Goal: Communication & Community: Share content

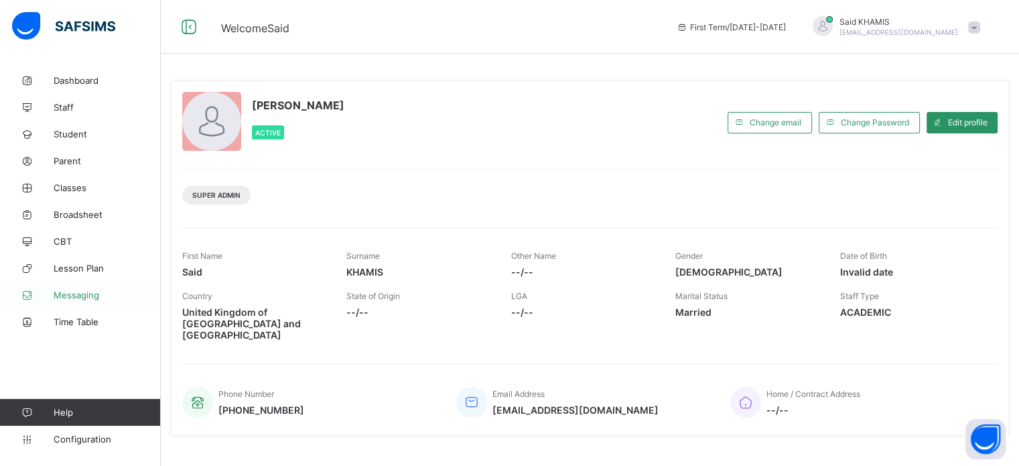
click at [88, 297] on span "Messaging" at bounding box center [107, 294] width 107 height 11
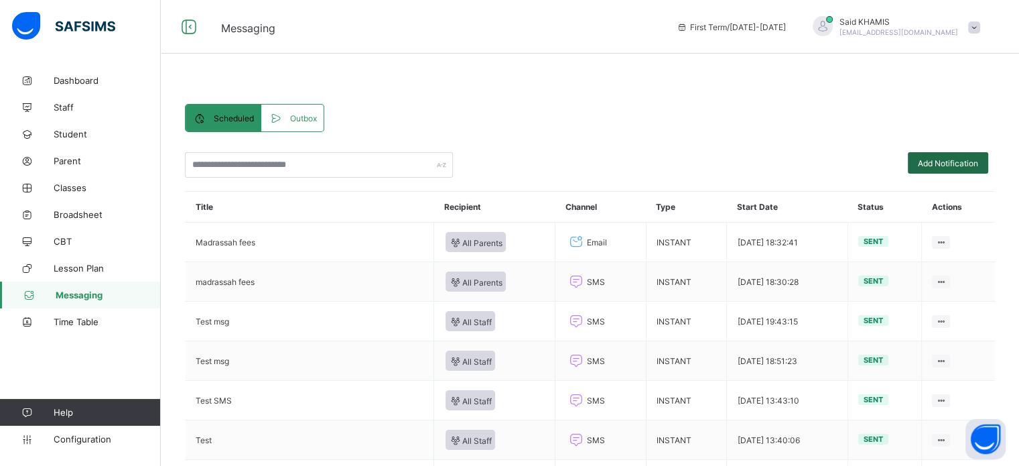
click at [941, 158] on span "Add Notification" at bounding box center [948, 163] width 60 height 10
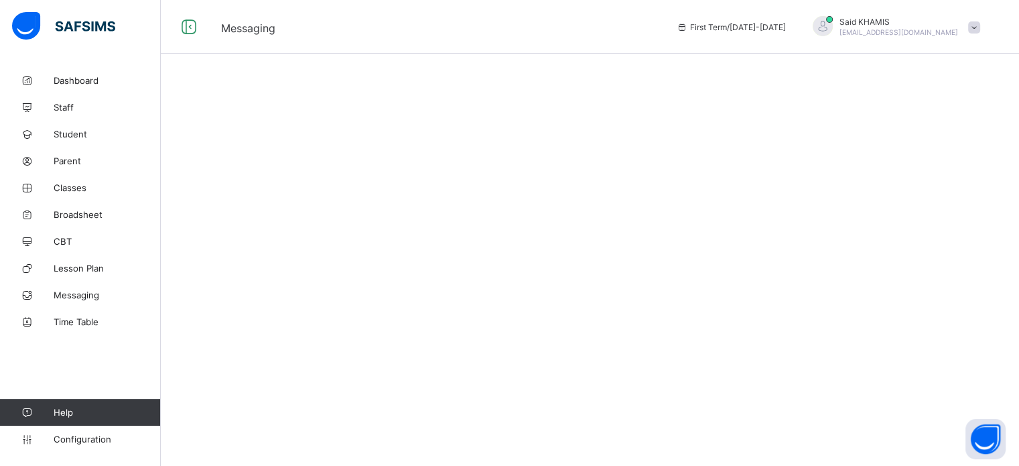
select select "*"
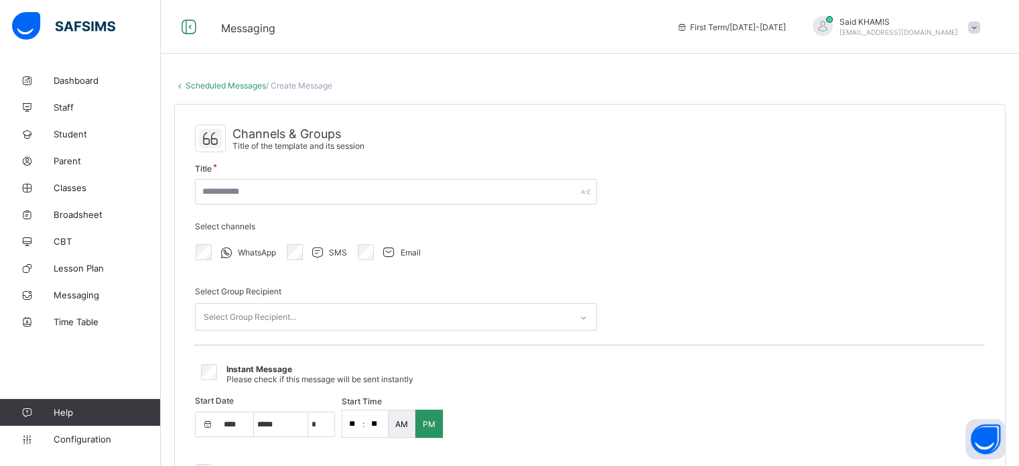
select select "****"
select select "*"
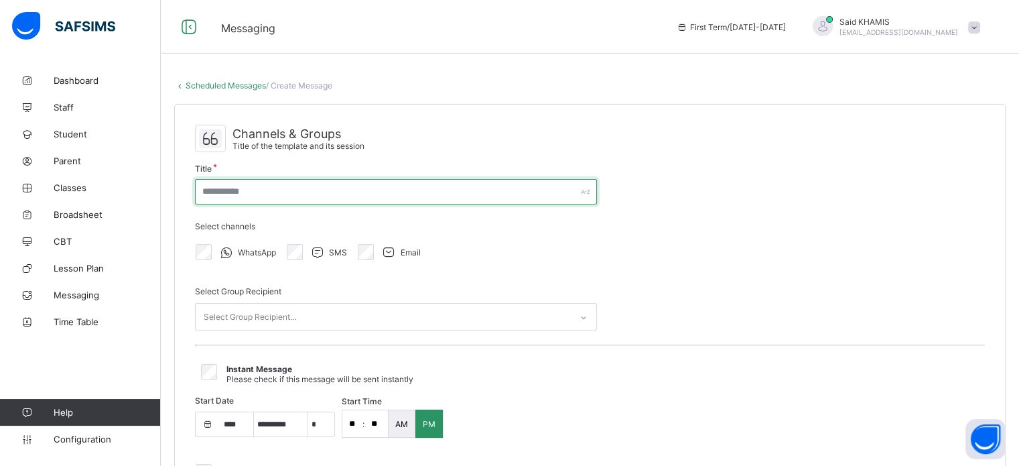
click at [573, 190] on input "text" at bounding box center [396, 191] width 402 height 25
type input "**********"
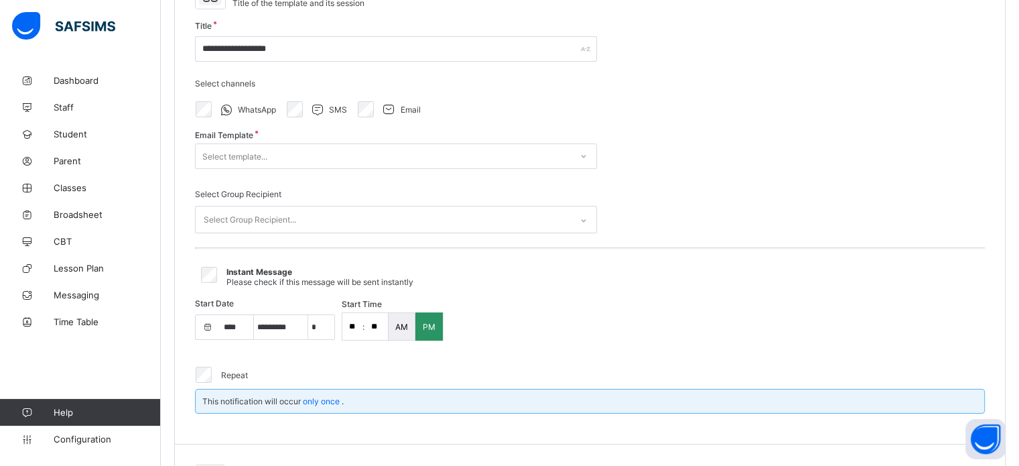
scroll to position [145, 0]
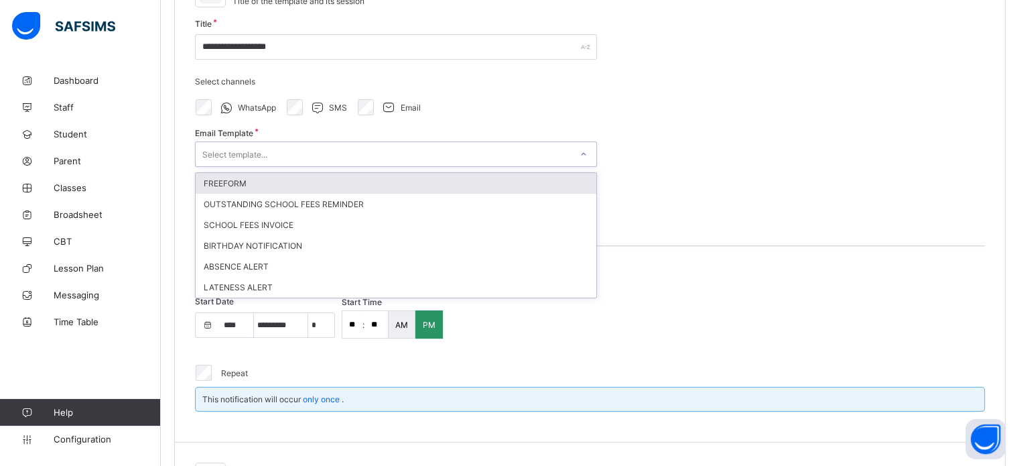
click at [517, 157] on div "Select template..." at bounding box center [383, 154] width 375 height 19
click at [423, 182] on div "FREEFORM" at bounding box center [396, 183] width 401 height 21
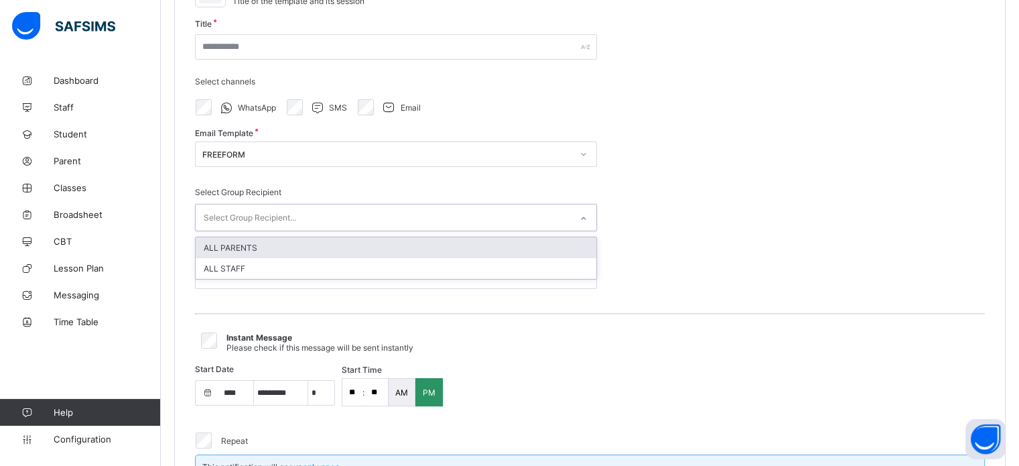
click at [496, 226] on div "Select Group Recipient..." at bounding box center [383, 217] width 375 height 26
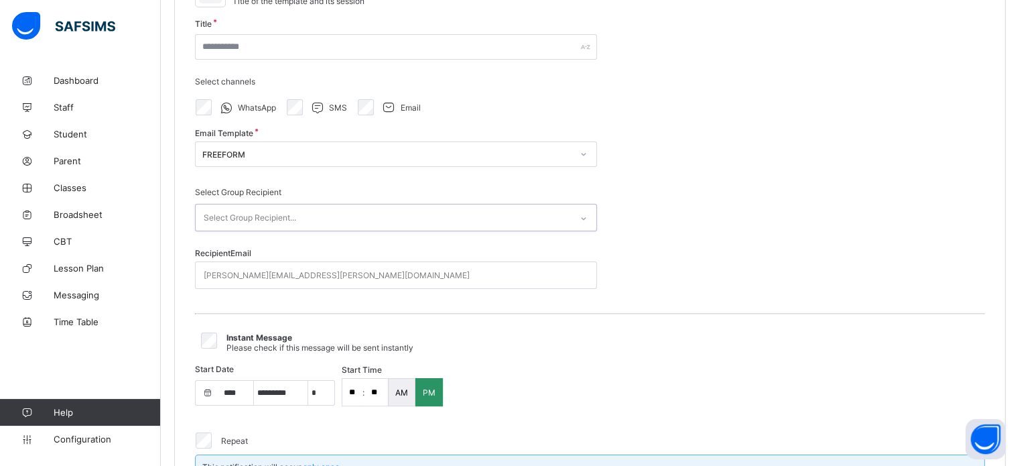
click at [524, 210] on div "Select Group Recipient..." at bounding box center [383, 217] width 375 height 26
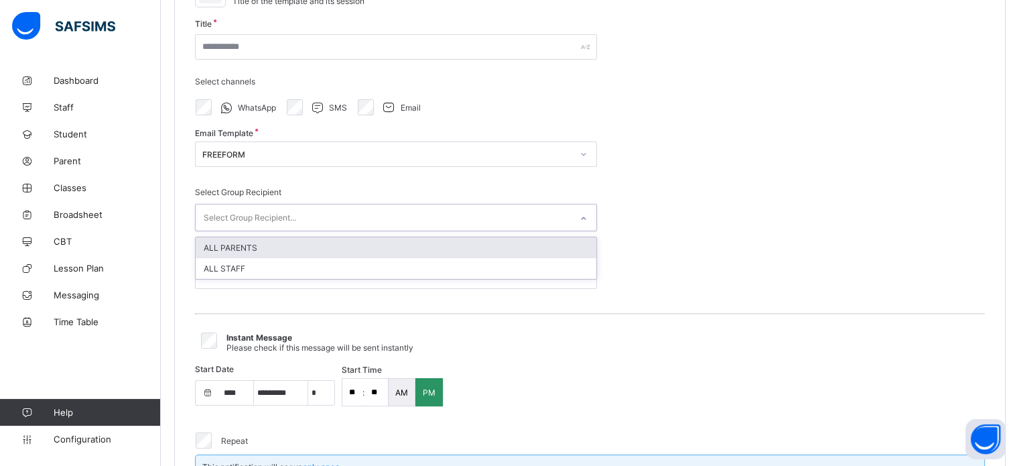
click at [524, 210] on div "Select Group Recipient..." at bounding box center [383, 217] width 375 height 26
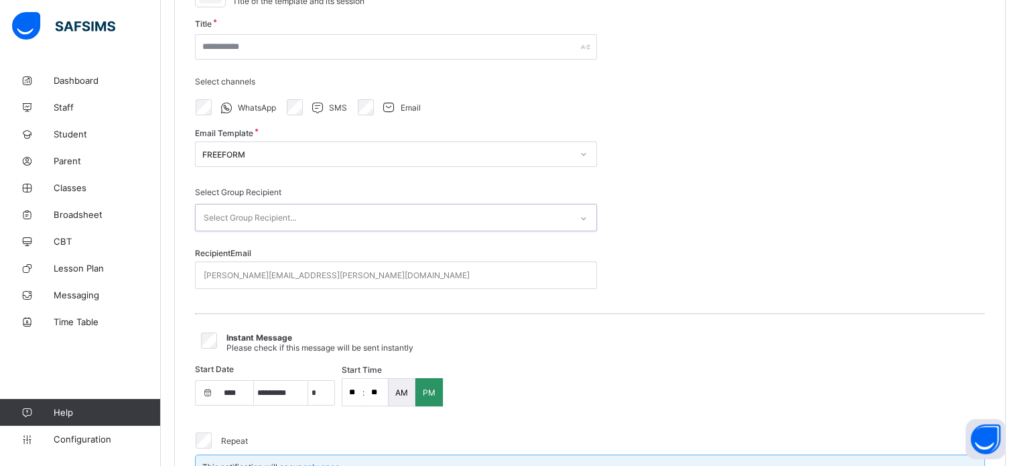
click at [581, 218] on icon at bounding box center [583, 218] width 8 height 13
click at [478, 275] on div "[PERSON_NAME][EMAIL_ADDRESS][PERSON_NAME][DOMAIN_NAME]" at bounding box center [383, 275] width 375 height 26
click at [350, 272] on div "[PERSON_NAME][EMAIL_ADDRESS][PERSON_NAME][DOMAIN_NAME]" at bounding box center [383, 275] width 375 height 26
type input "*"
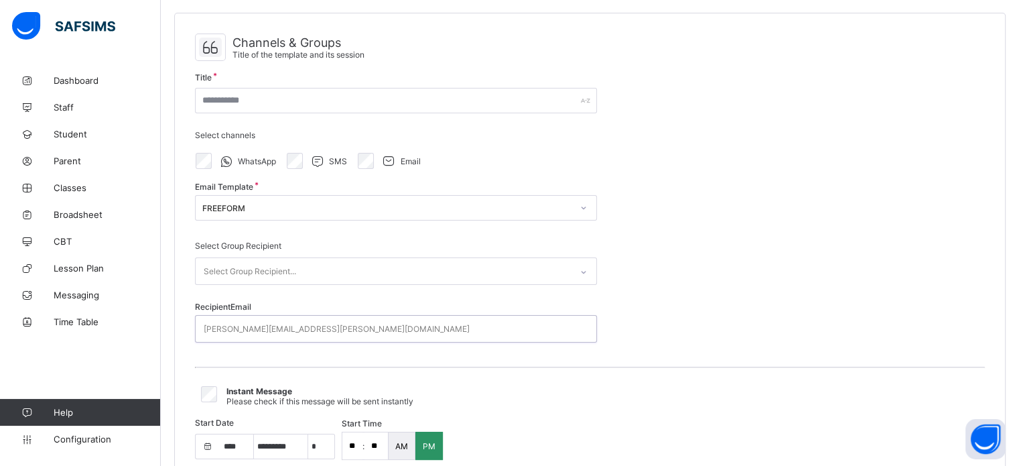
scroll to position [89, 0]
click at [360, 322] on div "[PERSON_NAME][EMAIL_ADDRESS][PERSON_NAME][DOMAIN_NAME]" at bounding box center [383, 331] width 375 height 26
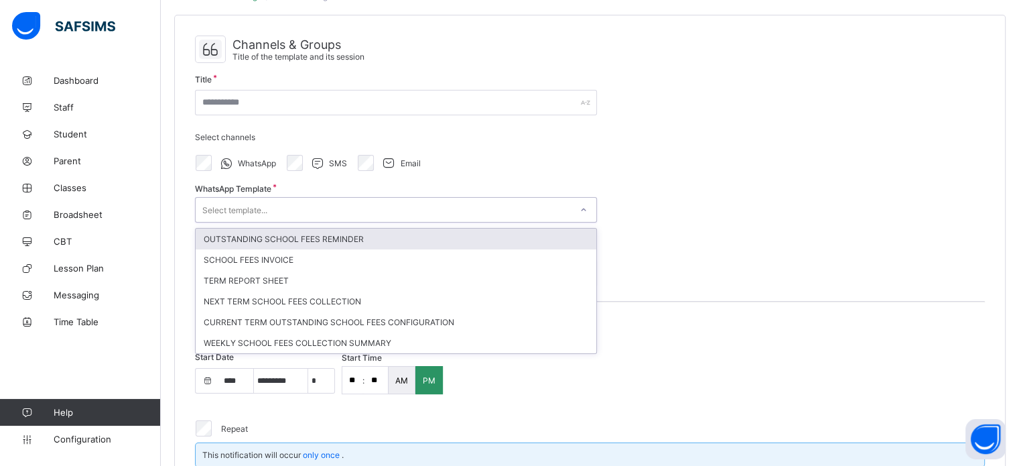
click at [307, 207] on div "Select template..." at bounding box center [383, 209] width 375 height 19
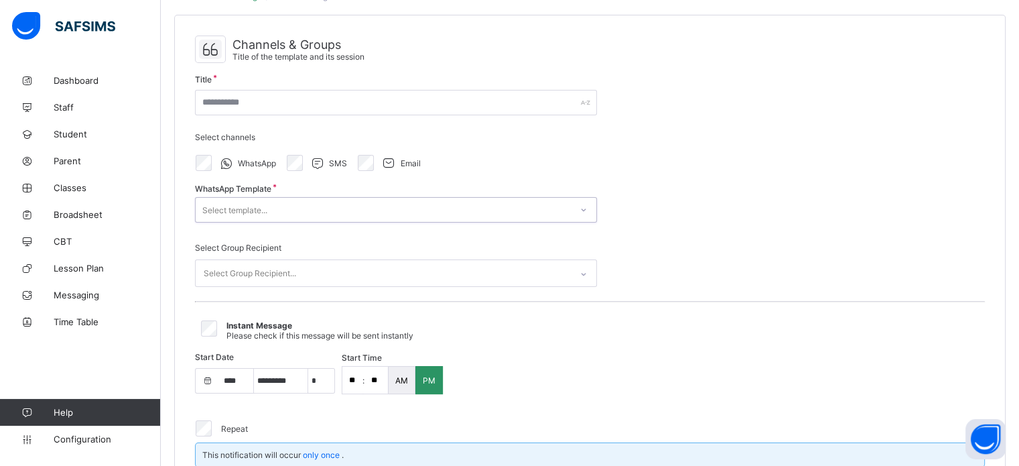
click at [291, 206] on div "Select template..." at bounding box center [383, 209] width 375 height 19
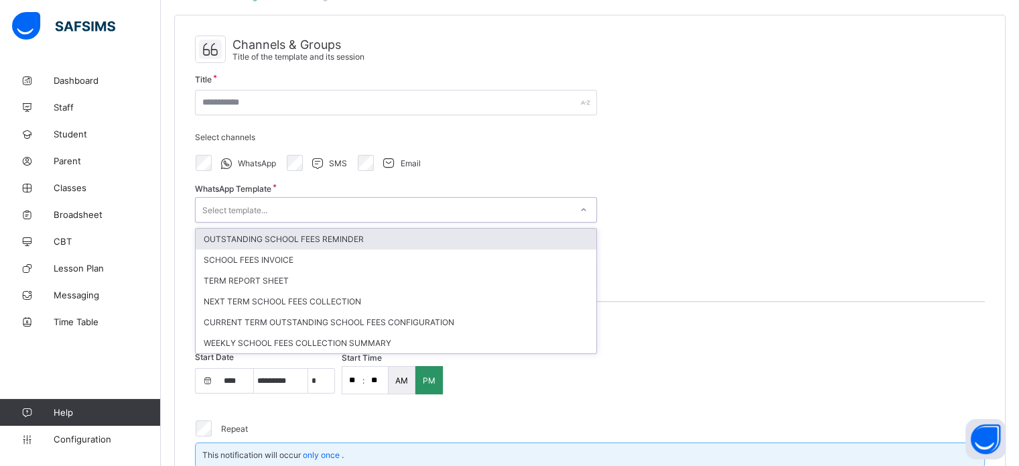
click at [291, 206] on div "Select template..." at bounding box center [383, 209] width 375 height 19
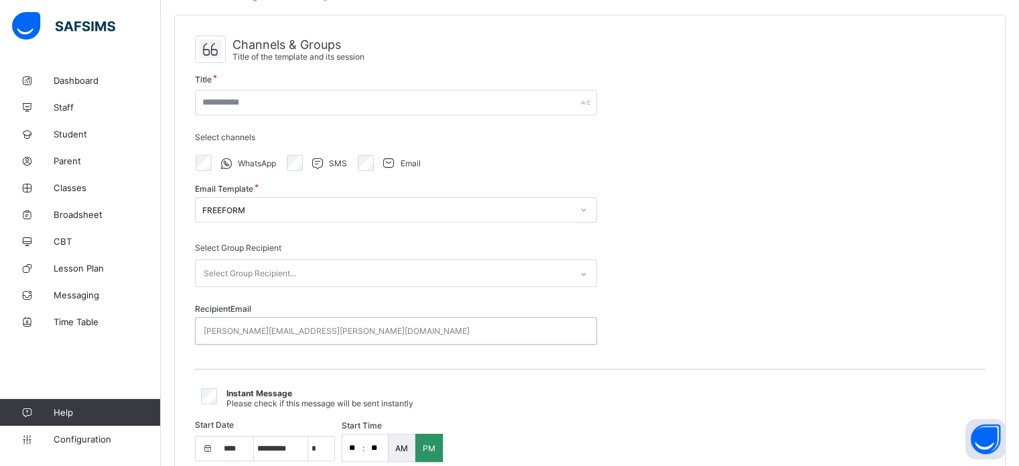
click at [328, 326] on div "[PERSON_NAME][EMAIL_ADDRESS][PERSON_NAME][DOMAIN_NAME]" at bounding box center [383, 331] width 375 height 26
